Goal: Task Accomplishment & Management: Use online tool/utility

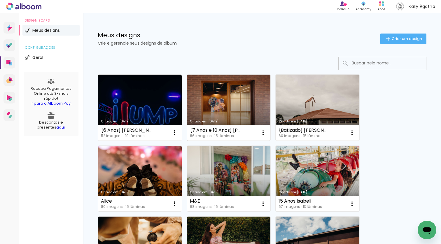
click at [216, 104] on link "Criado em [DATE]" at bounding box center [229, 108] width 84 height 66
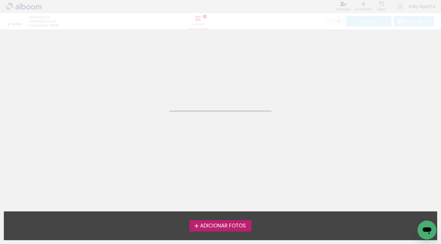
click at [216, 104] on neon-animated-pages "Confirmar Cancelar" at bounding box center [220, 136] width 441 height 215
